Goal: Transaction & Acquisition: Purchase product/service

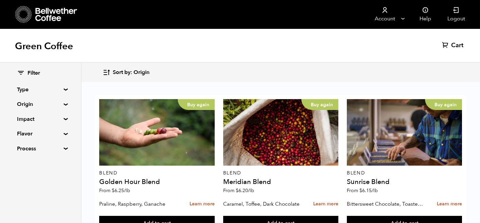
scroll to position [164, 0]
click at [62, 104] on summary "Origin" at bounding box center [40, 104] width 47 height 8
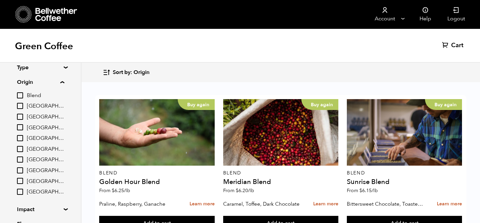
scroll to position [22, 0]
click at [21, 148] on input "[GEOGRAPHIC_DATA]" at bounding box center [20, 149] width 6 height 6
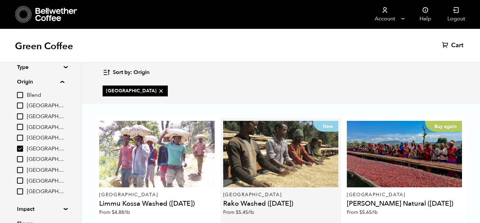
scroll to position [0, 0]
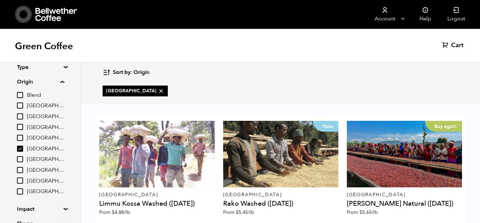
click at [23, 149] on input "[GEOGRAPHIC_DATA]" at bounding box center [20, 149] width 6 height 6
checkbox input "false"
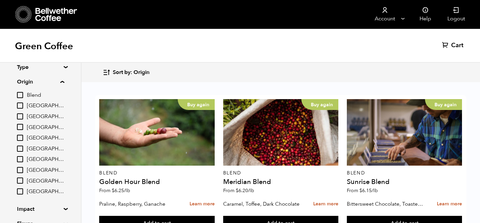
click at [19, 126] on input "[GEOGRAPHIC_DATA]" at bounding box center [20, 127] width 6 height 6
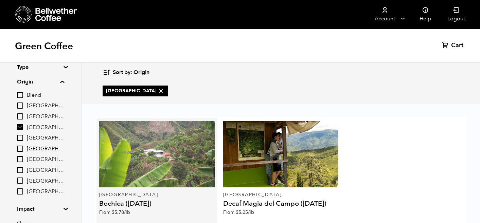
scroll to position [51, 0]
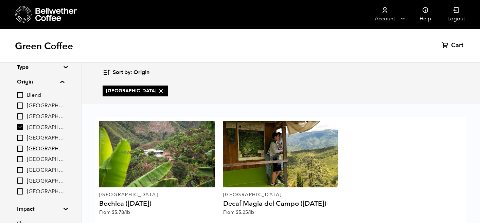
click at [23, 125] on input "[GEOGRAPHIC_DATA]" at bounding box center [20, 127] width 6 height 6
checkbox input "false"
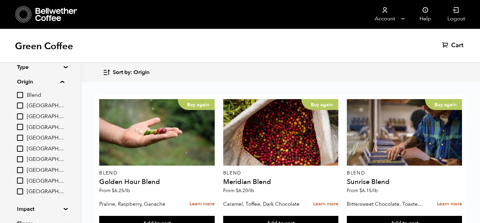
click at [20, 105] on input "[GEOGRAPHIC_DATA]" at bounding box center [20, 105] width 6 height 6
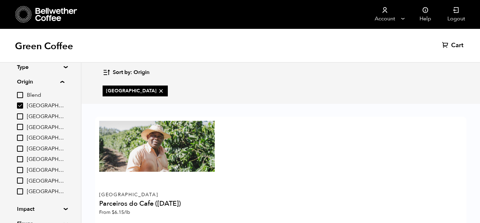
click at [20, 105] on input "[GEOGRAPHIC_DATA]" at bounding box center [20, 105] width 6 height 6
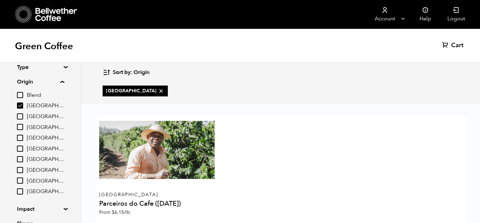
checkbox input "false"
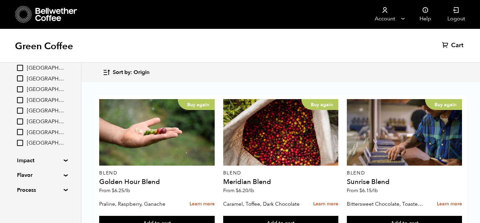
scroll to position [72, 0]
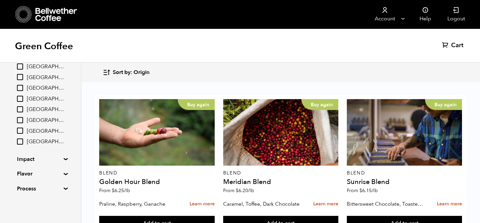
click at [44, 160] on summary "Impact" at bounding box center [40, 159] width 47 height 8
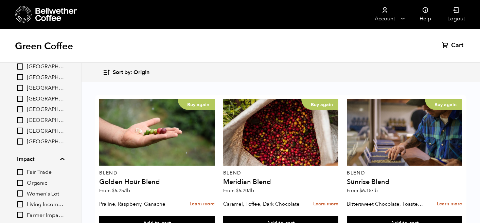
click at [19, 182] on input "Organic" at bounding box center [20, 183] width 6 height 6
checkbox input "true"
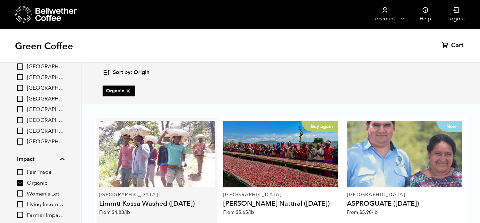
scroll to position [168, 0]
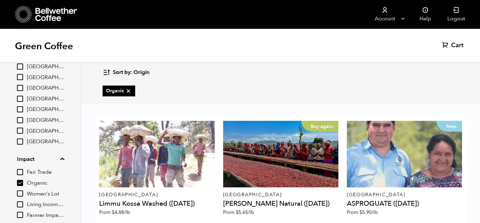
click at [22, 130] on input "[GEOGRAPHIC_DATA]" at bounding box center [20, 131] width 6 height 6
checkbox input "true"
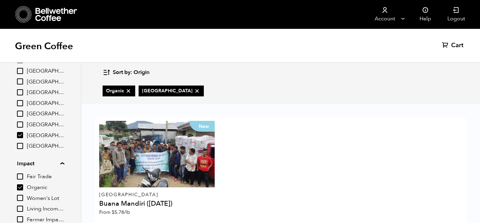
scroll to position [66, 0]
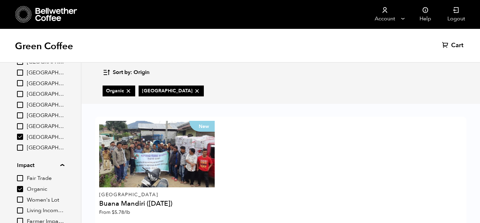
click at [22, 189] on input "Organic" at bounding box center [20, 189] width 6 height 6
checkbox input "false"
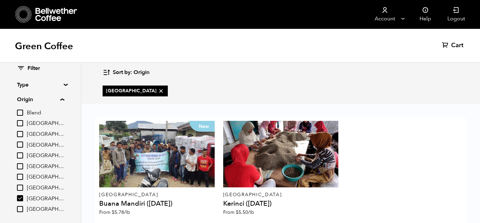
scroll to position [0, 0]
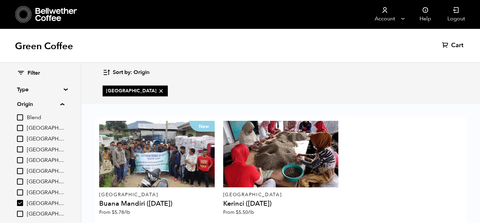
click at [22, 120] on input "Blend" at bounding box center [20, 117] width 6 height 6
checkbox input "true"
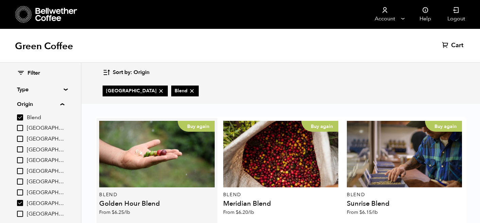
scroll to position [66, 0]
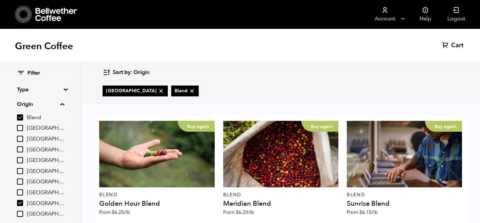
click at [21, 201] on input "Sumatra" at bounding box center [20, 203] width 6 height 6
checkbox input "false"
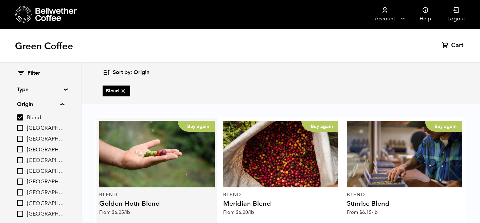
scroll to position [51, 0]
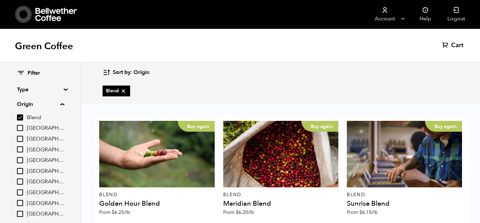
click at [23, 115] on input "Blend" at bounding box center [20, 117] width 6 height 6
checkbox input "false"
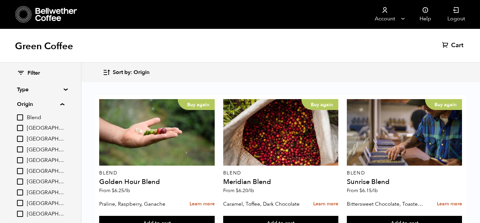
scroll to position [24, 0]
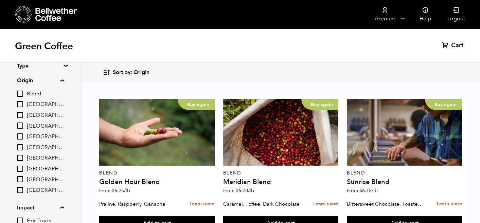
click at [21, 105] on input "[GEOGRAPHIC_DATA]" at bounding box center [20, 104] width 6 height 6
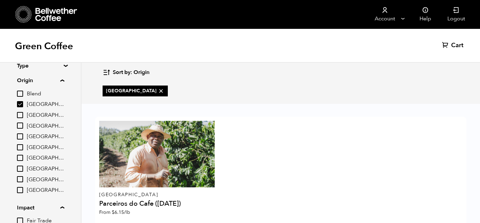
scroll to position [51, 0]
click at [22, 103] on input "[GEOGRAPHIC_DATA]" at bounding box center [20, 104] width 6 height 6
checkbox input "false"
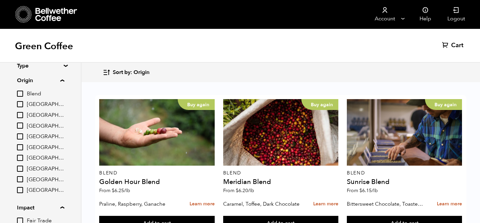
click at [20, 156] on input "[GEOGRAPHIC_DATA]" at bounding box center [20, 158] width 6 height 6
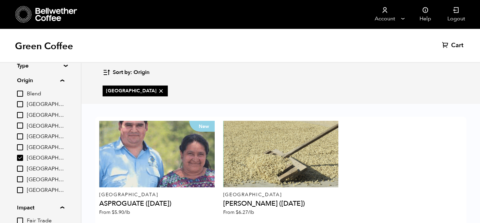
click at [22, 157] on input "[GEOGRAPHIC_DATA]" at bounding box center [20, 158] width 6 height 6
checkbox input "false"
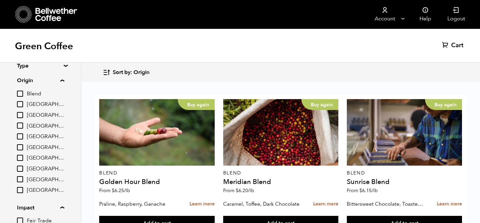
click at [22, 166] on input "[GEOGRAPHIC_DATA]" at bounding box center [20, 169] width 6 height 6
checkbox input "true"
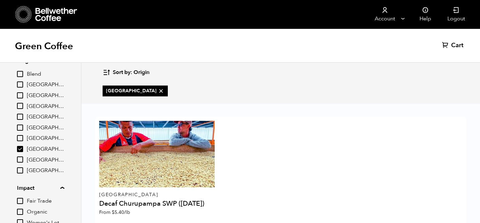
scroll to position [46, 0]
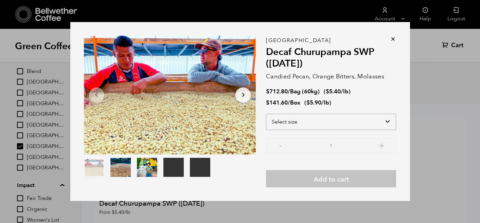
click at [331, 117] on select "Select size Bag (60kg) (132 lbs) Box (24 lbs)" at bounding box center [331, 122] width 130 height 16
select select "box"
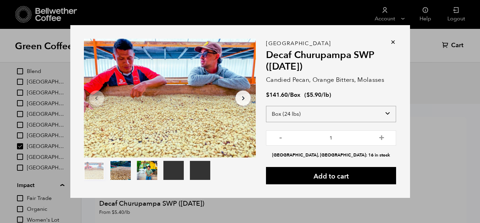
click at [304, 115] on select "Select size Bag (60kg) (132 lbs) Box (24 lbs)" at bounding box center [331, 114] width 130 height 16
click at [380, 138] on button "+" at bounding box center [381, 137] width 8 height 7
click at [382, 137] on button "+" at bounding box center [381, 137] width 8 height 7
type input "3"
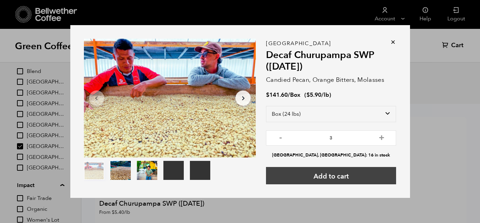
click at [348, 173] on button "Add to cart" at bounding box center [331, 175] width 130 height 17
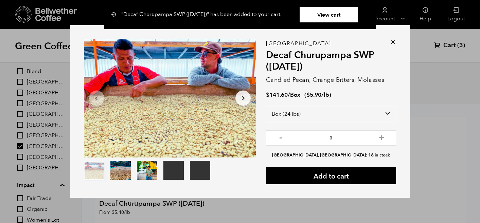
click at [393, 40] on icon at bounding box center [392, 42] width 7 height 7
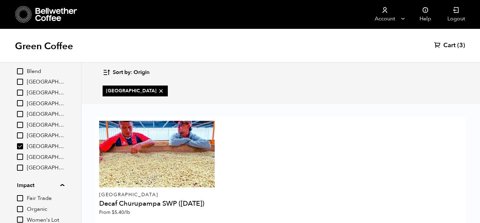
click at [20, 146] on input "Peru" at bounding box center [20, 146] width 6 height 6
checkbox input "false"
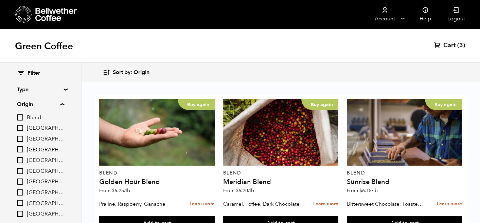
scroll to position [0, 0]
click at [67, 91] on div "Filter Type Blend Single Origin Decaf Seasonal Year Round Origin Blend Brazil B…" at bounding box center [40, 196] width 81 height 267
click at [64, 89] on summary "Type" at bounding box center [40, 90] width 47 height 8
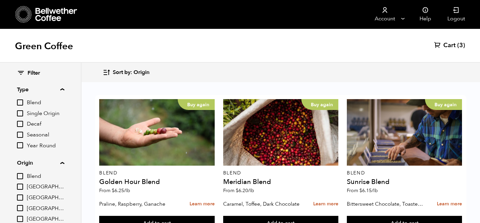
click at [20, 114] on input "Single Origin" at bounding box center [20, 113] width 6 height 6
checkbox input "true"
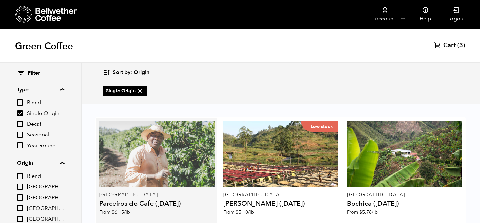
scroll to position [46, 0]
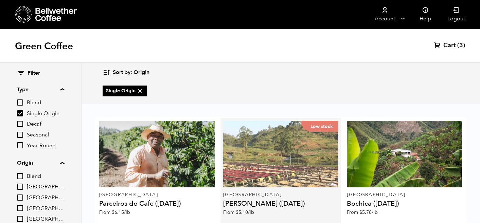
click at [312, 130] on div "Low stock" at bounding box center [280, 154] width 115 height 67
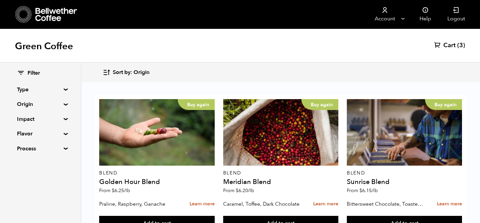
click at [59, 104] on summary "Origin" at bounding box center [40, 104] width 47 height 8
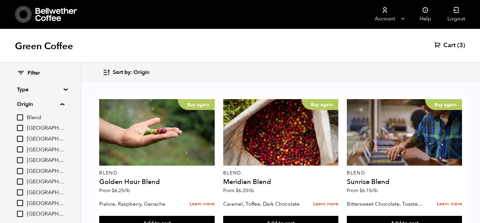
scroll to position [72, 0]
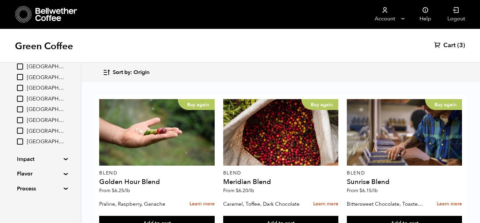
click at [62, 175] on summary "Flavor" at bounding box center [40, 174] width 47 height 8
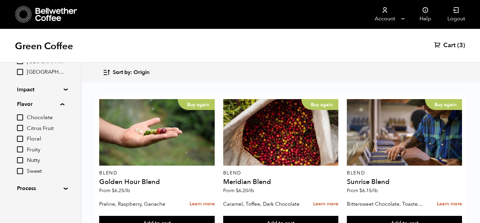
scroll to position [142, 0]
click at [21, 117] on input "Chocolate" at bounding box center [20, 118] width 6 height 6
checkbox input "true"
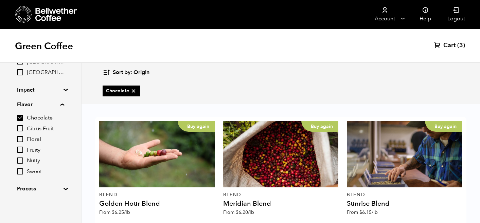
click at [20, 168] on input "Sweet" at bounding box center [20, 171] width 6 height 6
checkbox input "true"
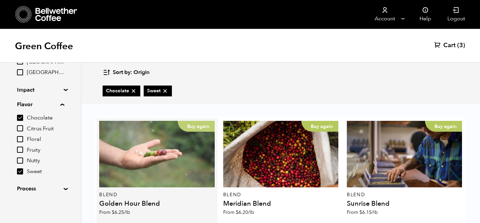
scroll to position [165, 0]
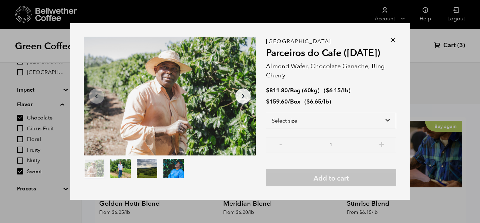
click at [306, 121] on select "Select size Bag (60kg) (132 lbs) Box (24 lbs)" at bounding box center [331, 121] width 130 height 16
select select "bag-3"
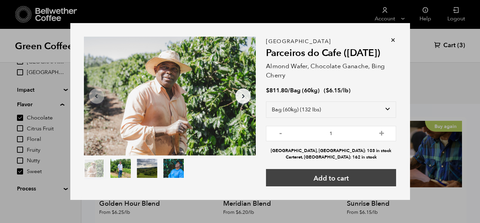
click at [344, 179] on button "Add to cart" at bounding box center [331, 177] width 130 height 17
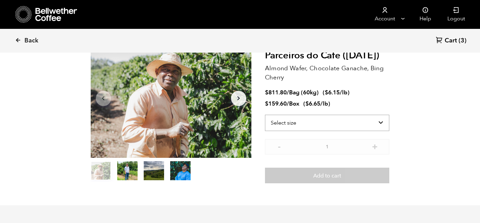
scroll to position [47, 0]
click at [374, 121] on select "Select size Bag (60kg) (132 lbs) Box (24 lbs)" at bounding box center [327, 122] width 125 height 16
select select "bag-3"
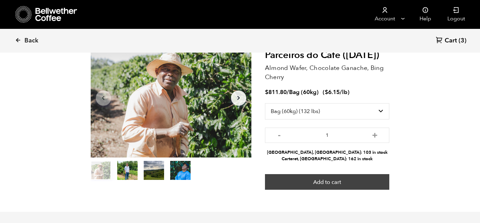
click at [341, 186] on button "Add to cart" at bounding box center [327, 182] width 125 height 16
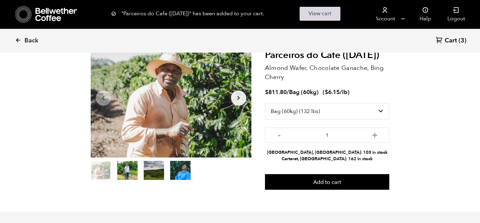
click at [310, 10] on link "View cart" at bounding box center [319, 14] width 41 height 14
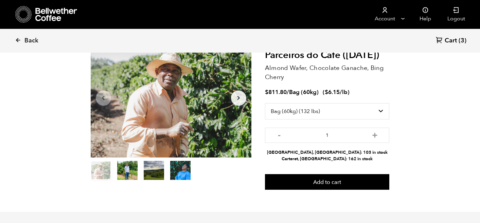
click at [456, 38] on span "Cart" at bounding box center [450, 41] width 12 height 8
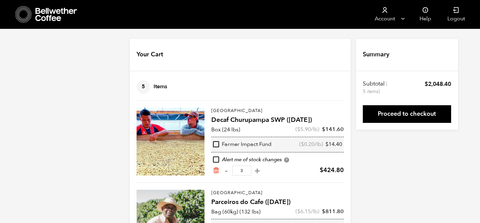
scroll to position [52, 0]
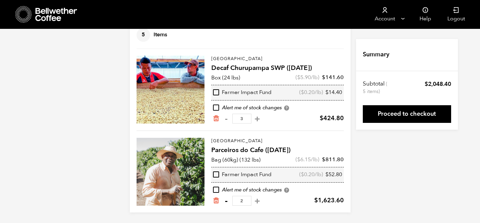
click at [227, 200] on button "-" at bounding box center [226, 201] width 8 height 7
type input "1"
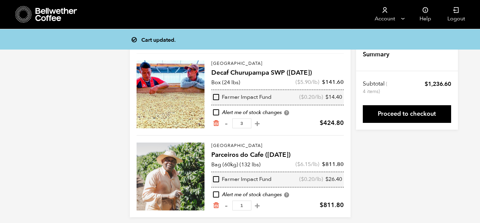
scroll to position [47, 0]
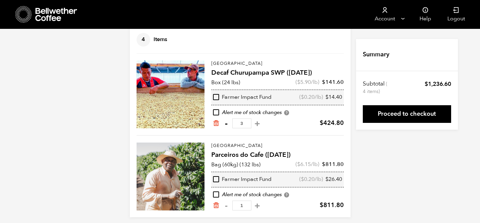
click at [227, 124] on button "-" at bounding box center [226, 123] width 8 height 7
type input "2"
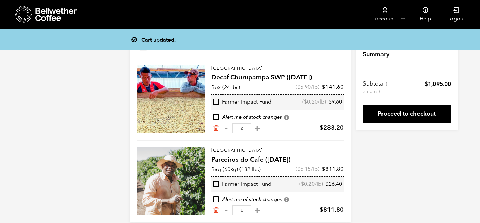
scroll to position [42, 0]
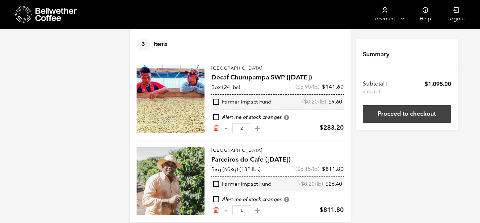
click at [398, 110] on link "Proceed to checkout" at bounding box center [406, 114] width 88 height 18
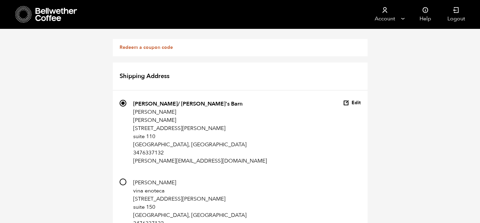
scroll to position [539, 0]
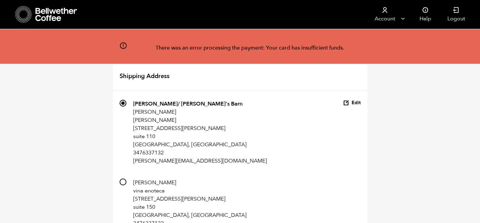
scroll to position [317, 0]
radio input "true"
